Goal: Find specific page/section

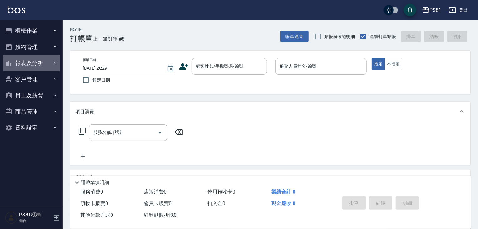
click at [28, 61] on button "報表及分析" at bounding box center [32, 63] width 58 height 16
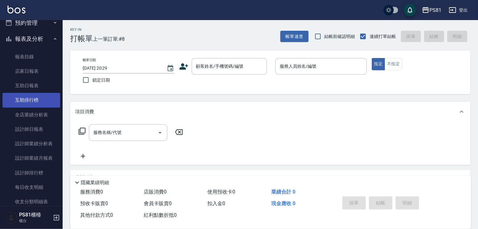
scroll to position [63, 0]
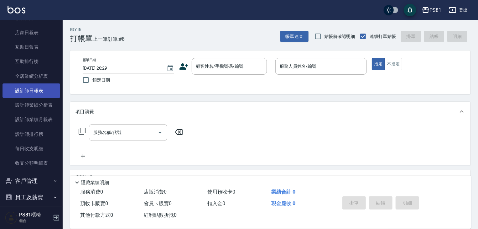
click at [39, 92] on link "設計師日報表" at bounding box center [32, 90] width 58 height 14
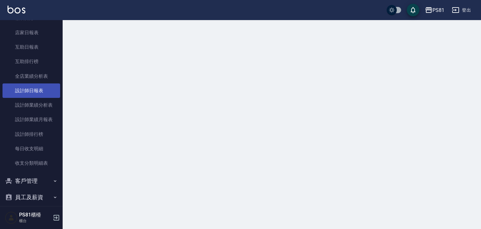
click at [39, 92] on link "設計師日報表" at bounding box center [32, 90] width 58 height 14
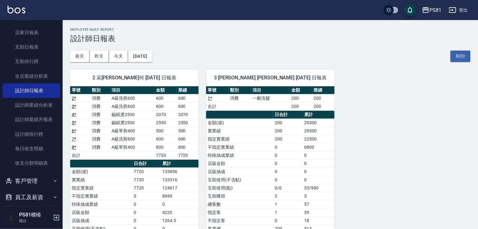
click at [396, 127] on div "2 采蓮 采蓮何 [DATE] 日報表 單號 類別 項目 金額 業績 2 * 消費 A級洗剪600 600 600 3 * 消費 A級洗剪600 600 60…" at bounding box center [267, 179] width 408 height 235
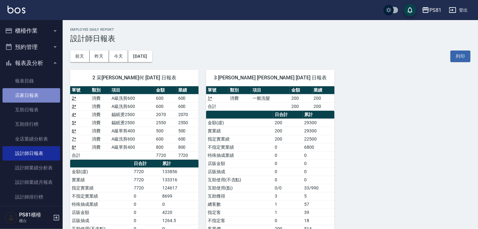
click at [34, 93] on link "店家日報表" at bounding box center [32, 95] width 58 height 14
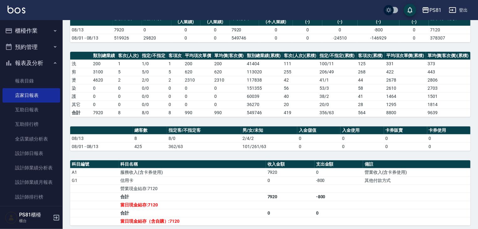
scroll to position [143, 0]
